Goal: Navigation & Orientation: Find specific page/section

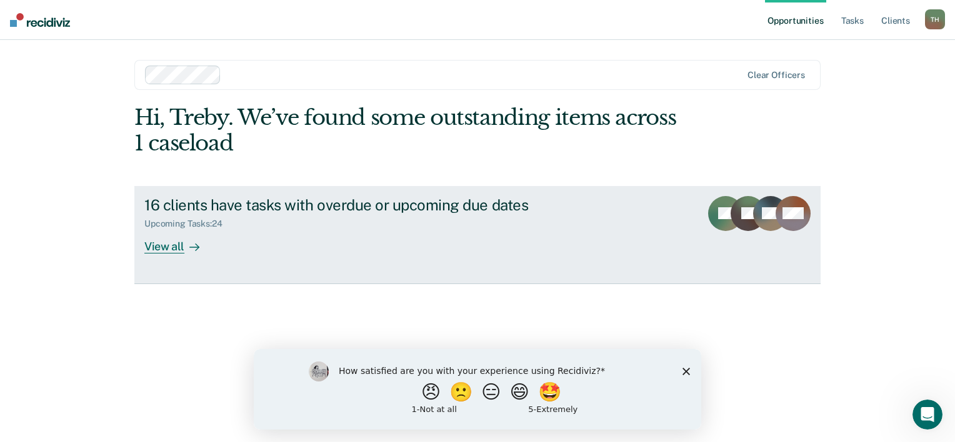
click at [169, 252] on div "View all" at bounding box center [179, 241] width 70 height 24
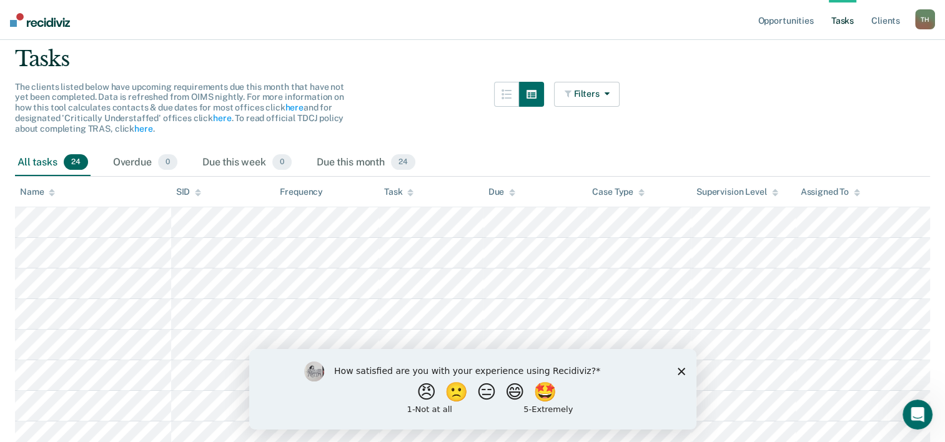
scroll to position [125, 0]
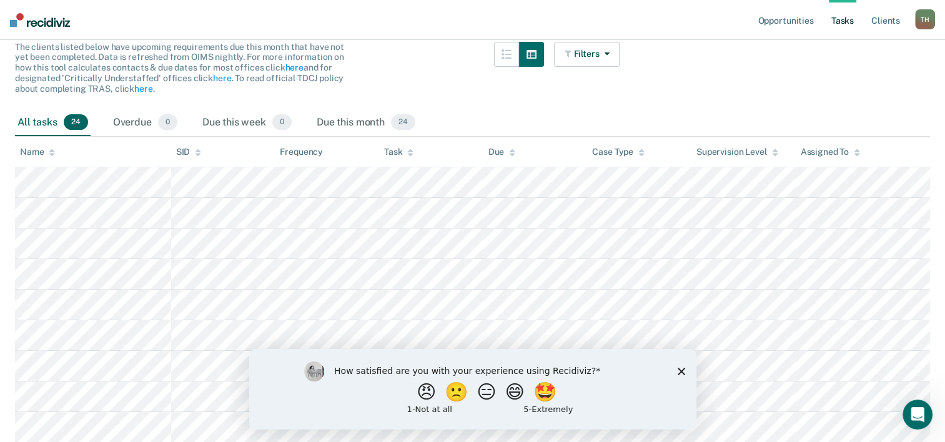
click at [682, 371] on icon "Close survey" at bounding box center [680, 370] width 7 height 7
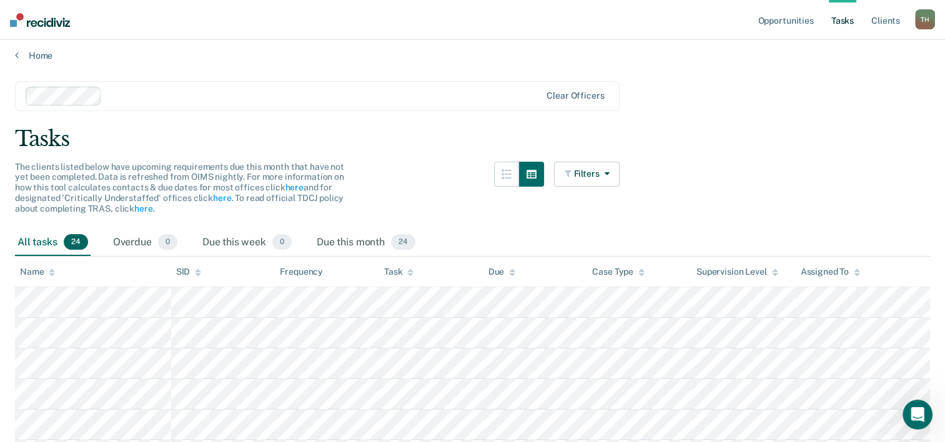
scroll to position [0, 0]
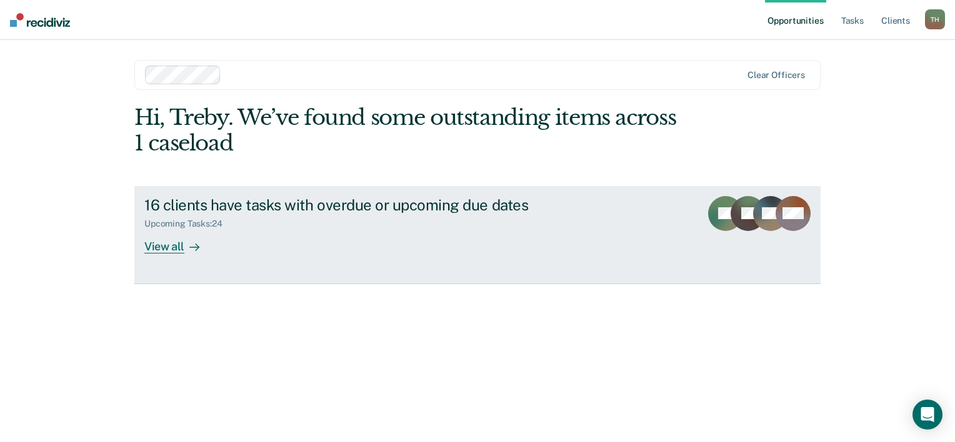
click at [167, 245] on div "View all" at bounding box center [179, 241] width 70 height 24
